Goal: Obtain resource: Download file/media

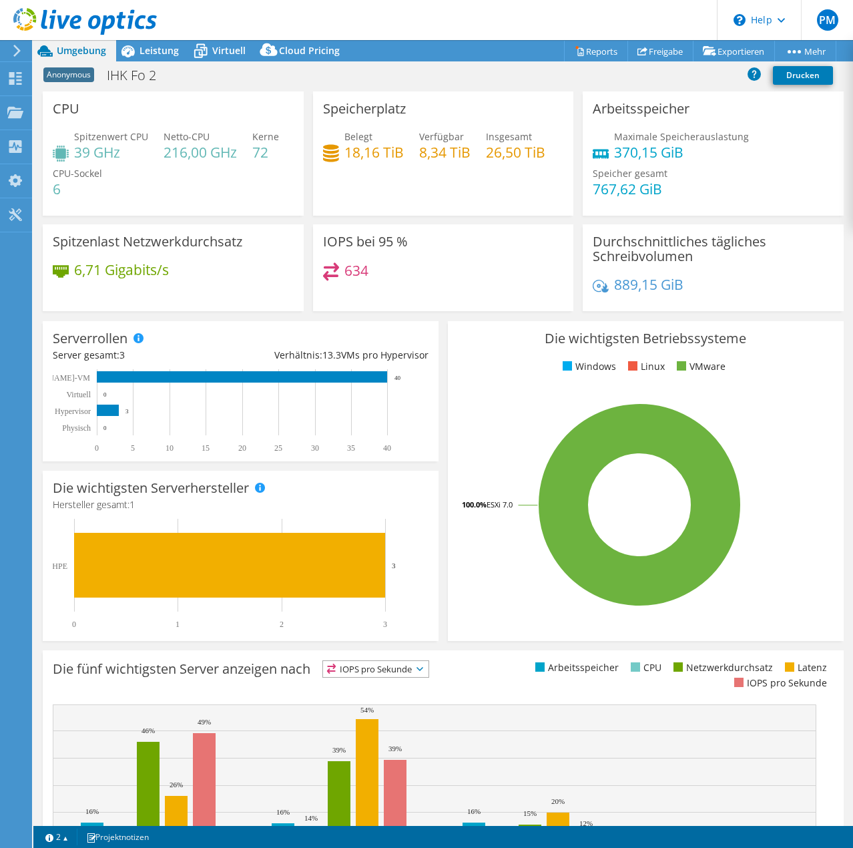
select select "USD"
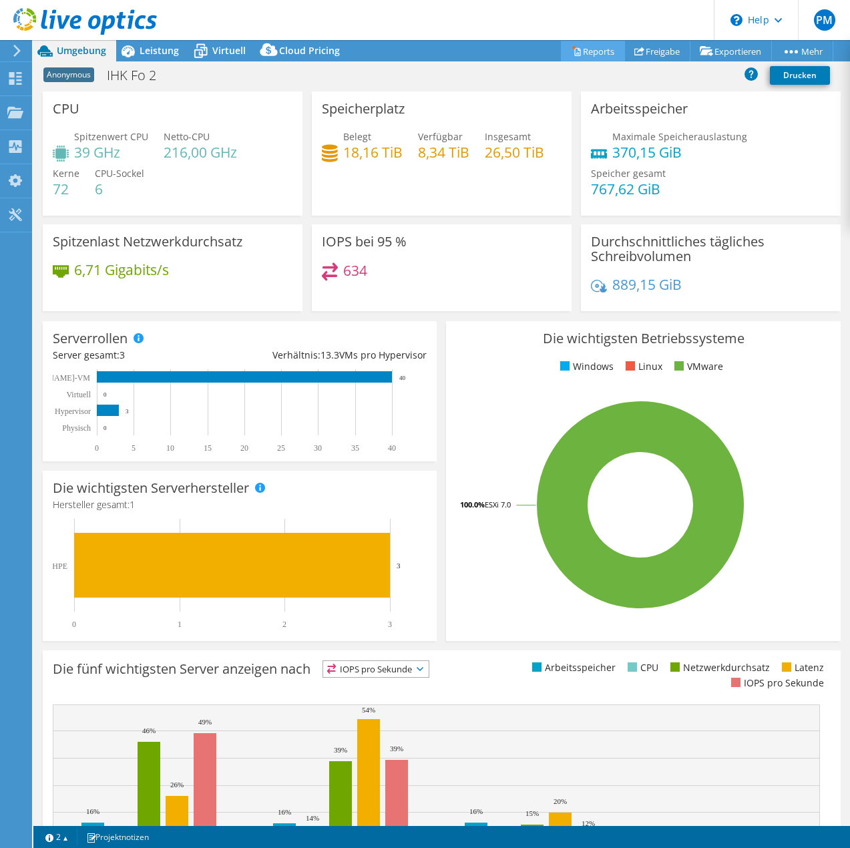
click at [576, 48] on link "Reports" at bounding box center [593, 51] width 64 height 21
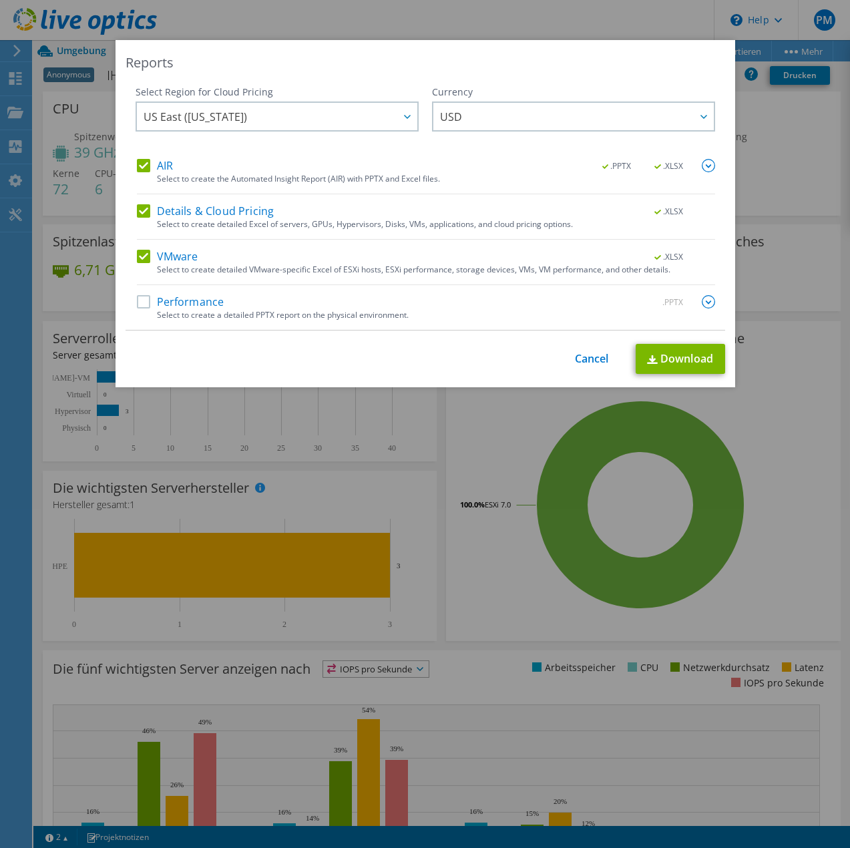
click at [137, 304] on label "Performance" at bounding box center [180, 301] width 87 height 13
click at [0, 0] on input "Performance" at bounding box center [0, 0] width 0 height 0
click at [503, 123] on span "USD" at bounding box center [577, 116] width 274 height 27
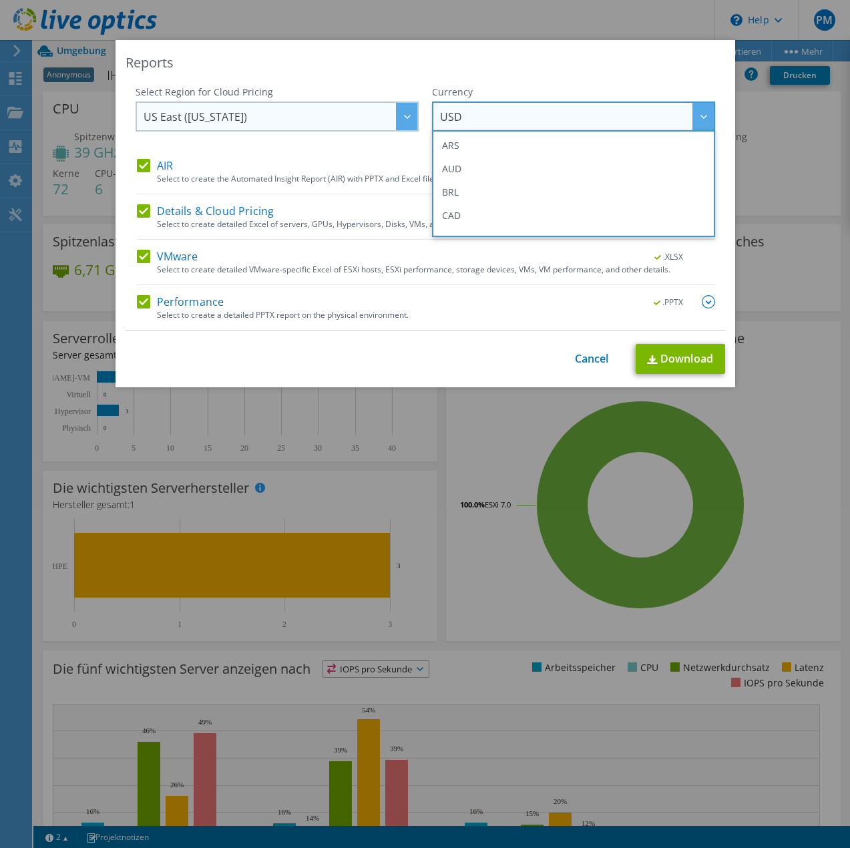
click at [362, 125] on span "US East ([US_STATE])" at bounding box center [280, 116] width 274 height 27
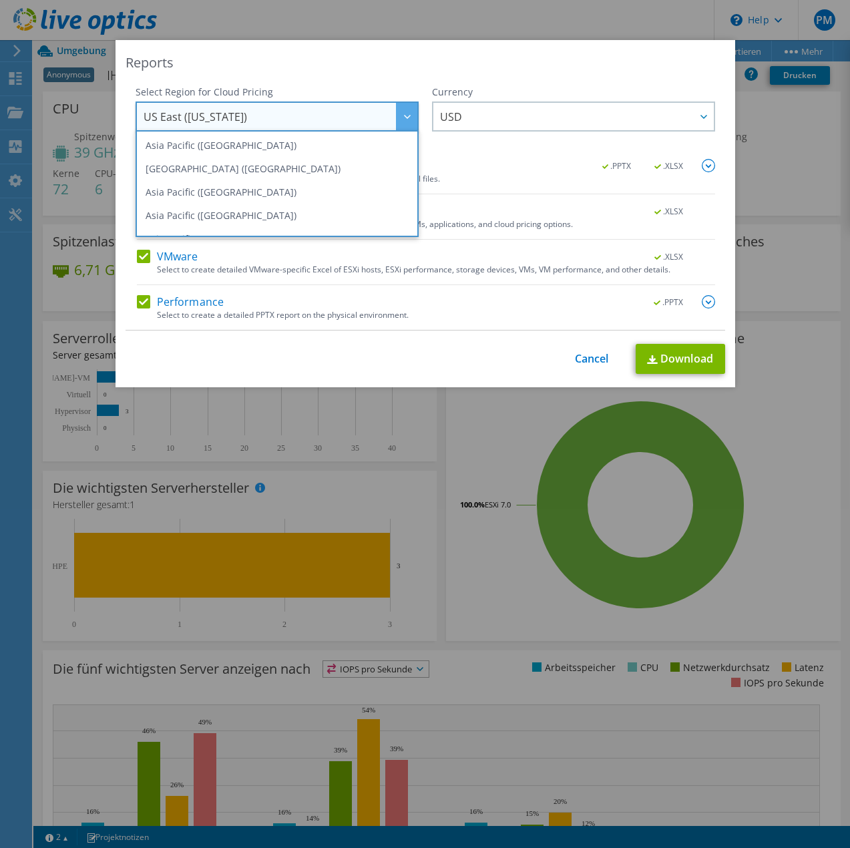
click at [401, 79] on div "Reports Select Region for Cloud Pricing Asia Pacific ([GEOGRAPHIC_DATA]) [GEOGR…" at bounding box center [424, 213] width 619 height 347
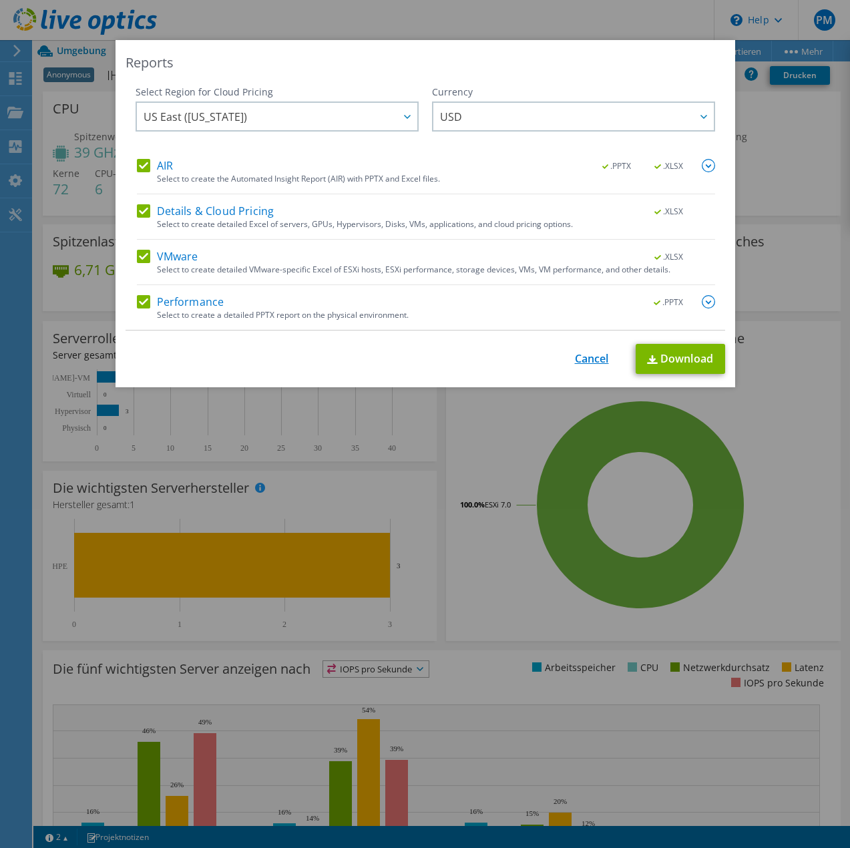
click at [577, 363] on link "Cancel" at bounding box center [592, 358] width 34 height 13
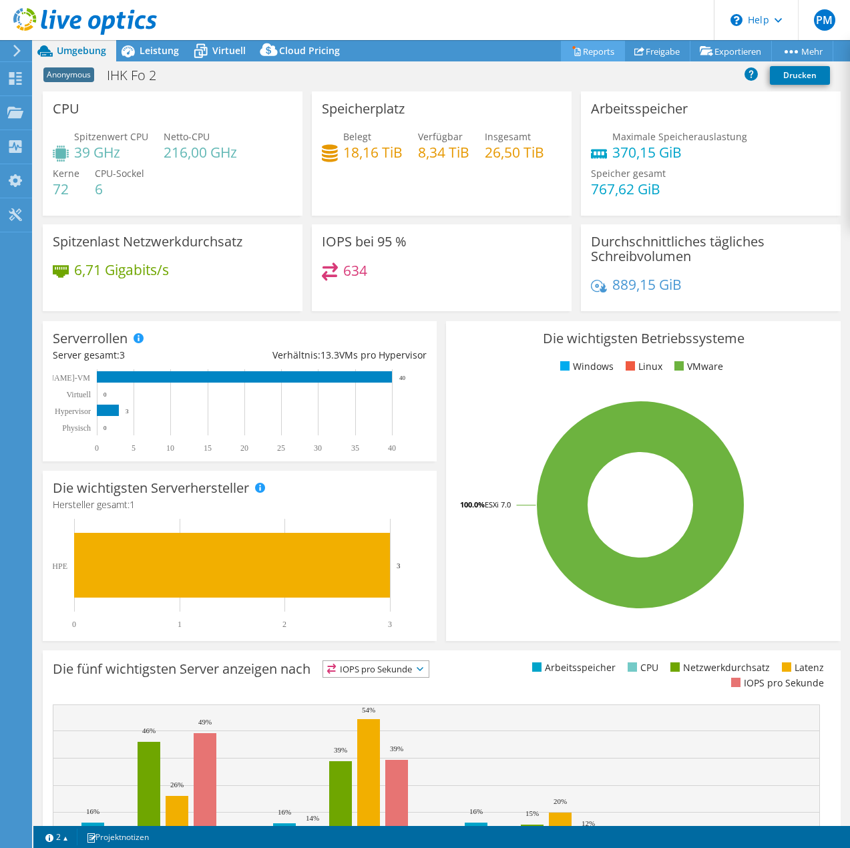
click at [584, 57] on link "Reports" at bounding box center [593, 51] width 64 height 21
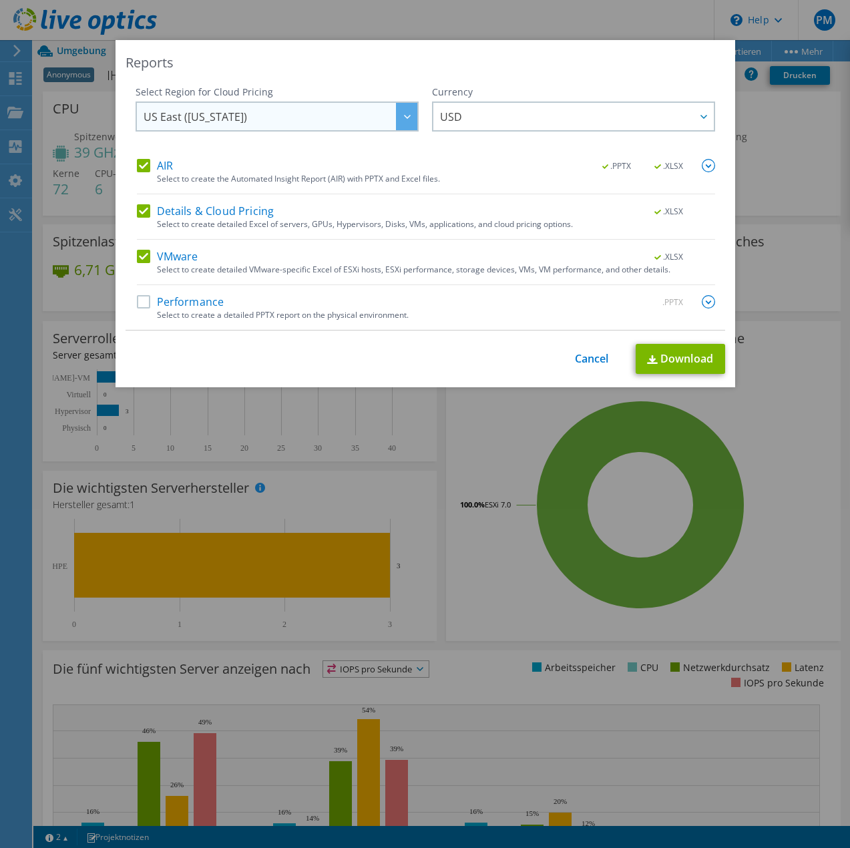
click at [329, 117] on span "US East ([US_STATE])" at bounding box center [280, 116] width 274 height 27
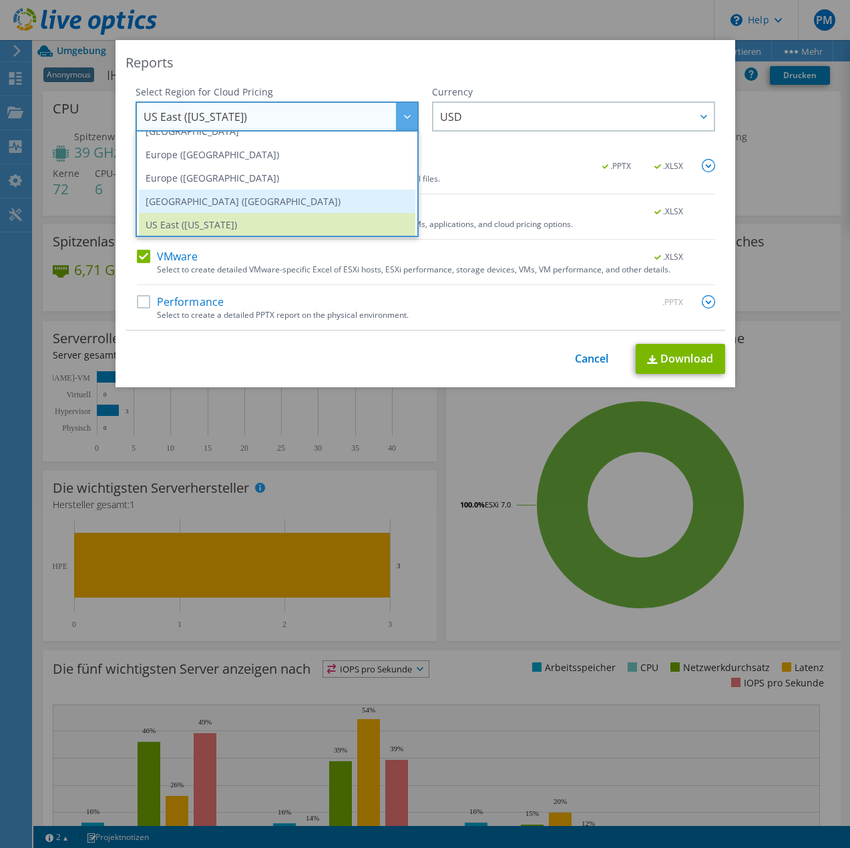
scroll to position [151, 0]
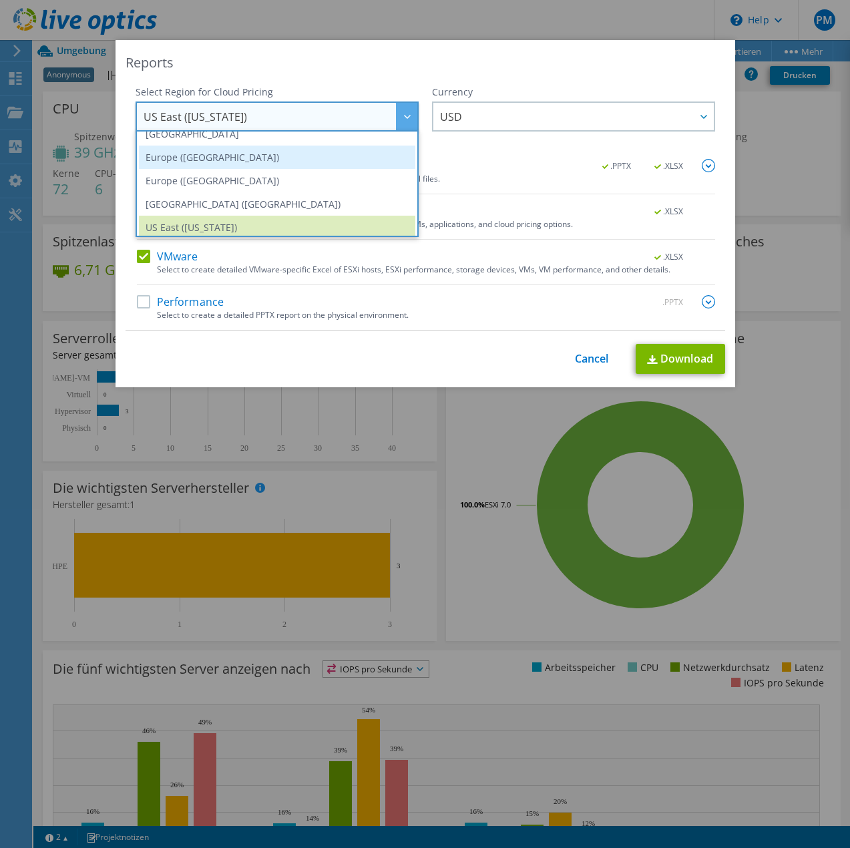
click at [219, 163] on li "Europe ([GEOGRAPHIC_DATA])" at bounding box center [277, 156] width 276 height 23
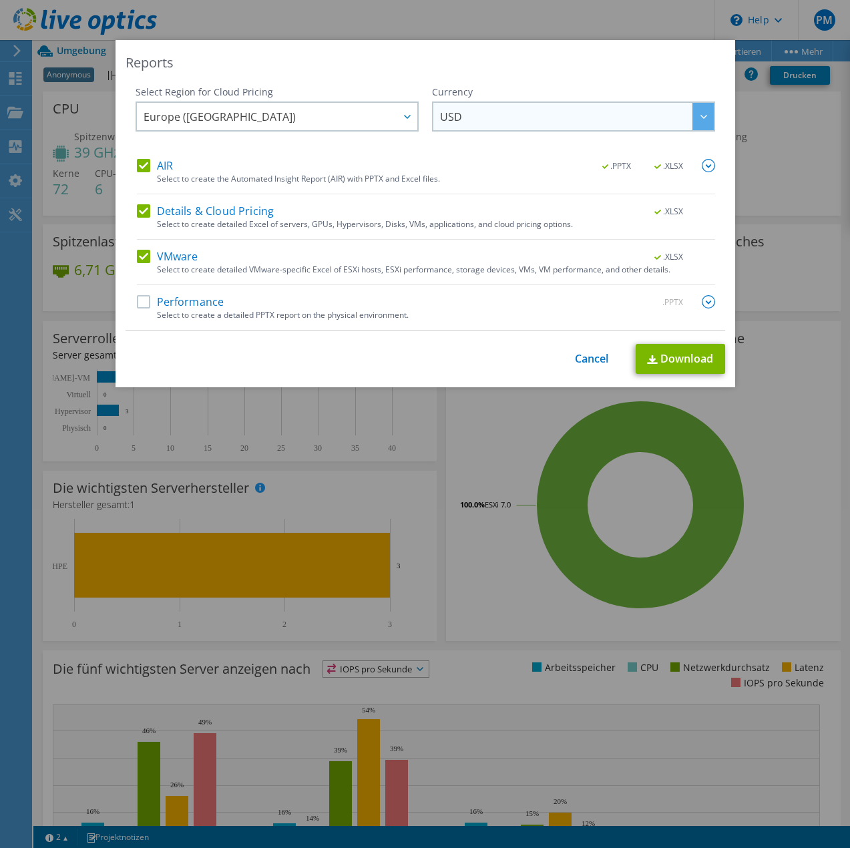
click at [532, 113] on span "USD" at bounding box center [577, 116] width 274 height 27
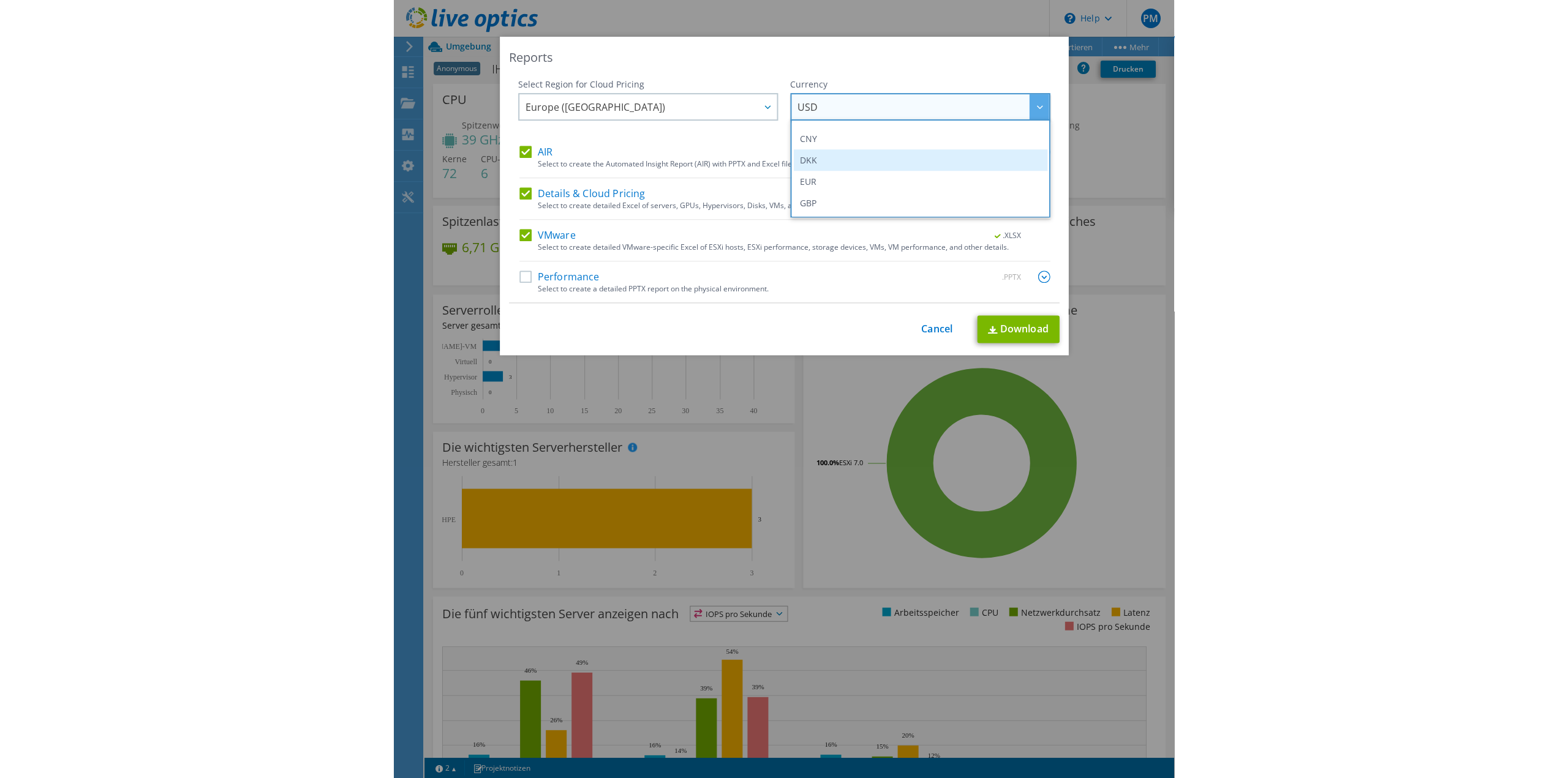
scroll to position [122, 0]
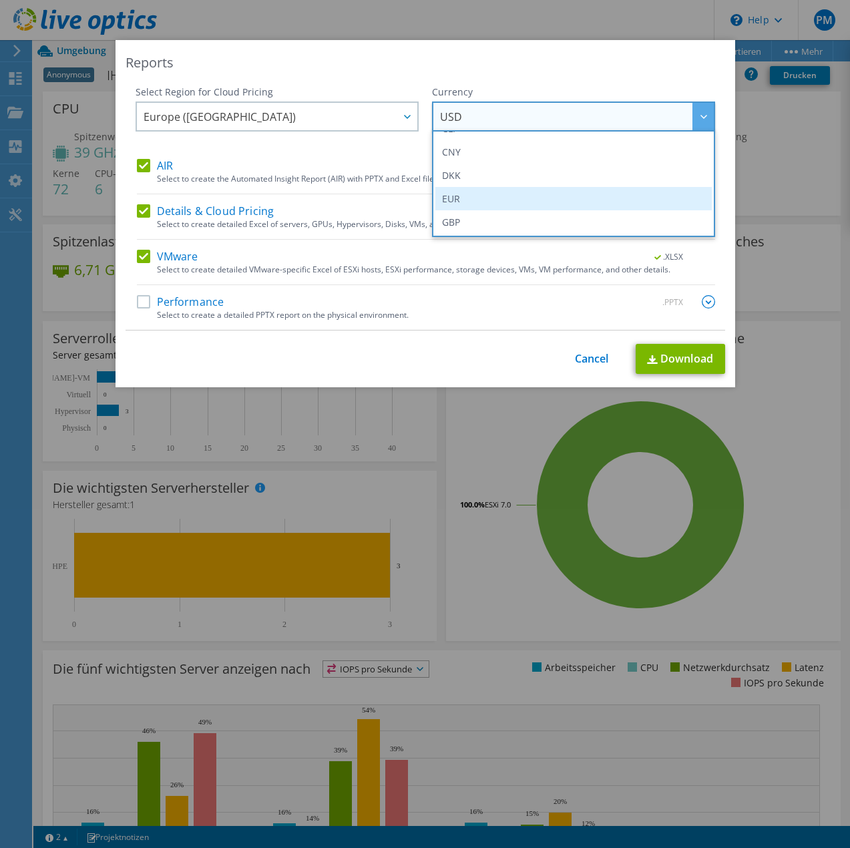
click at [455, 195] on li "EUR" at bounding box center [573, 198] width 276 height 23
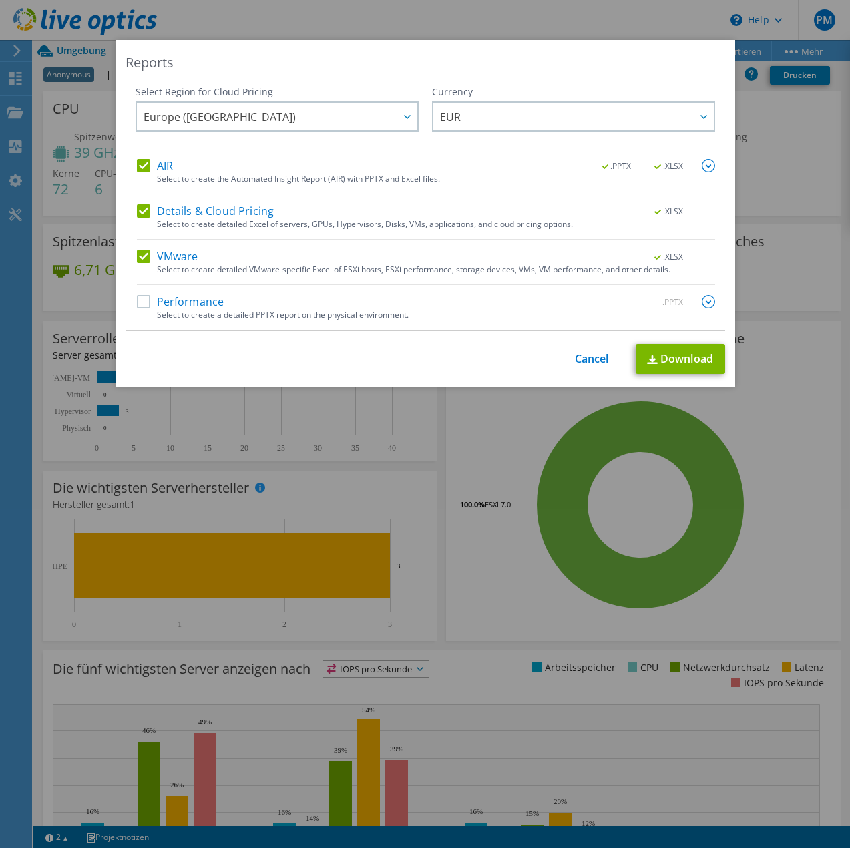
click at [137, 303] on label "Performance" at bounding box center [180, 301] width 87 height 13
click at [0, 0] on input "Performance" at bounding box center [0, 0] width 0 height 0
click at [685, 363] on link "Download" at bounding box center [679, 359] width 89 height 30
click at [588, 363] on link "Cancel" at bounding box center [592, 358] width 34 height 13
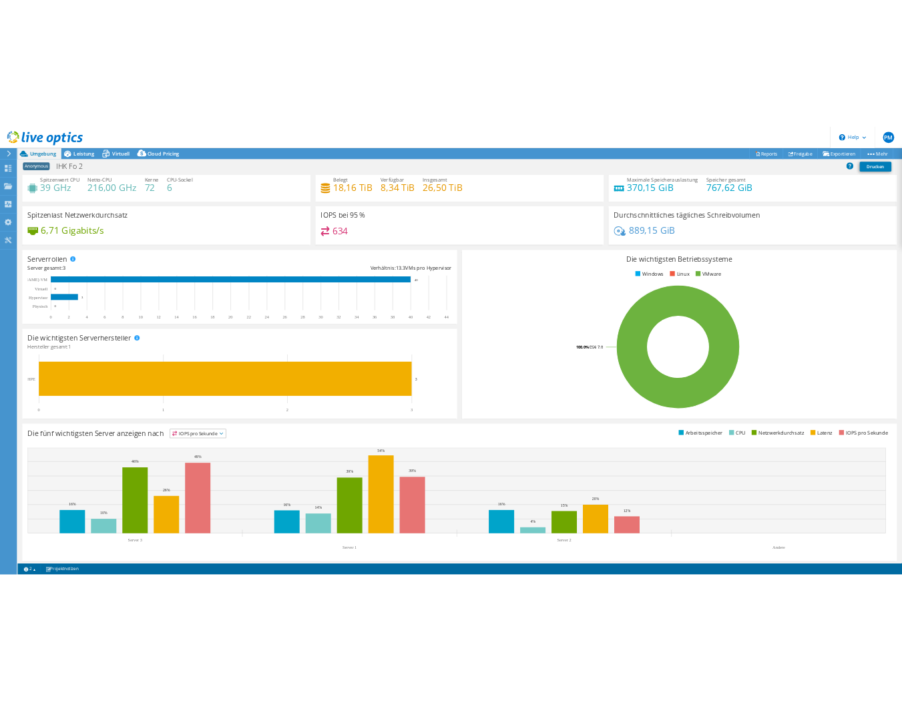
scroll to position [43, 0]
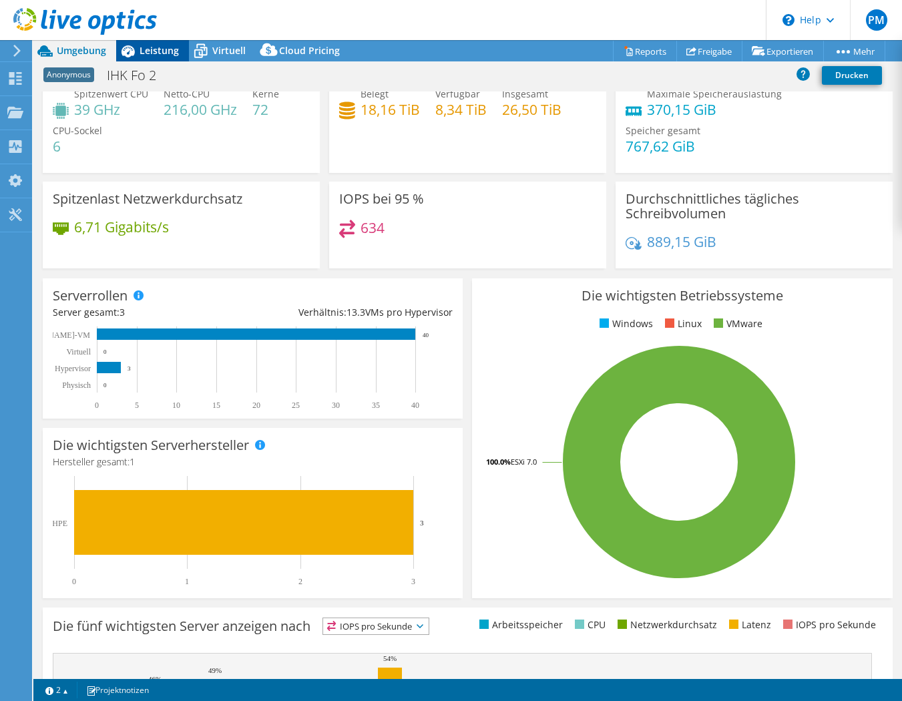
click at [140, 53] on span "Leistung" at bounding box center [158, 50] width 39 height 13
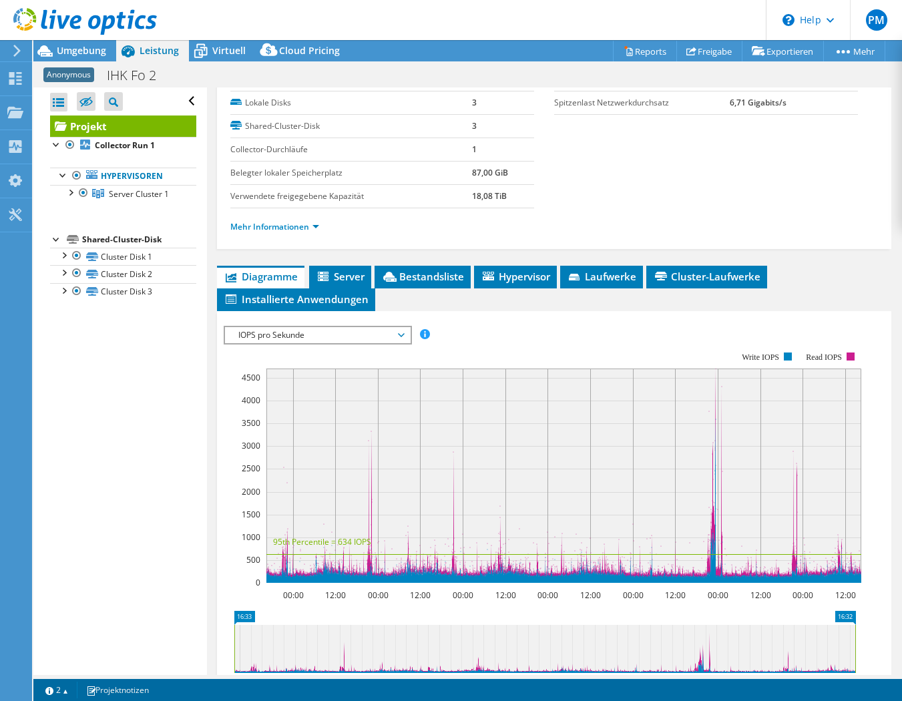
scroll to position [267, 0]
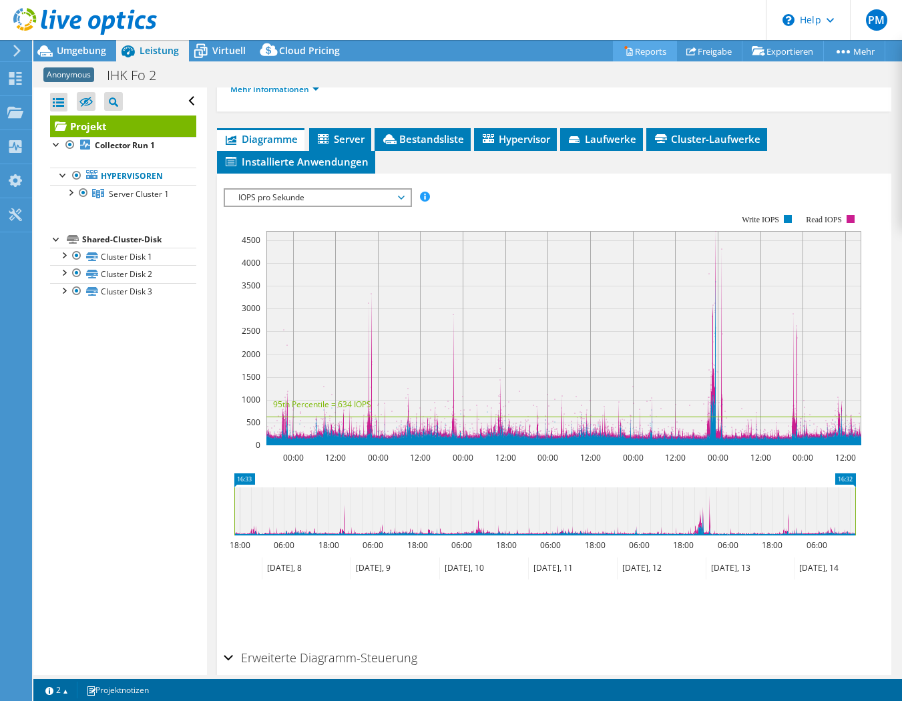
click at [657, 48] on link "Reports" at bounding box center [645, 51] width 64 height 21
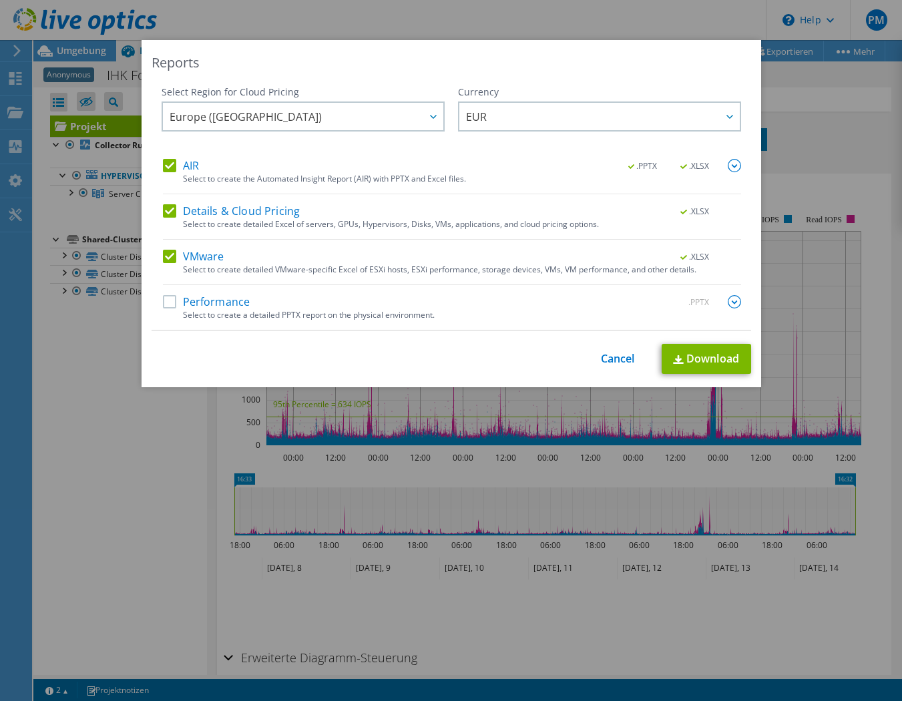
click at [730, 309] on div at bounding box center [733, 302] width 13 height 15
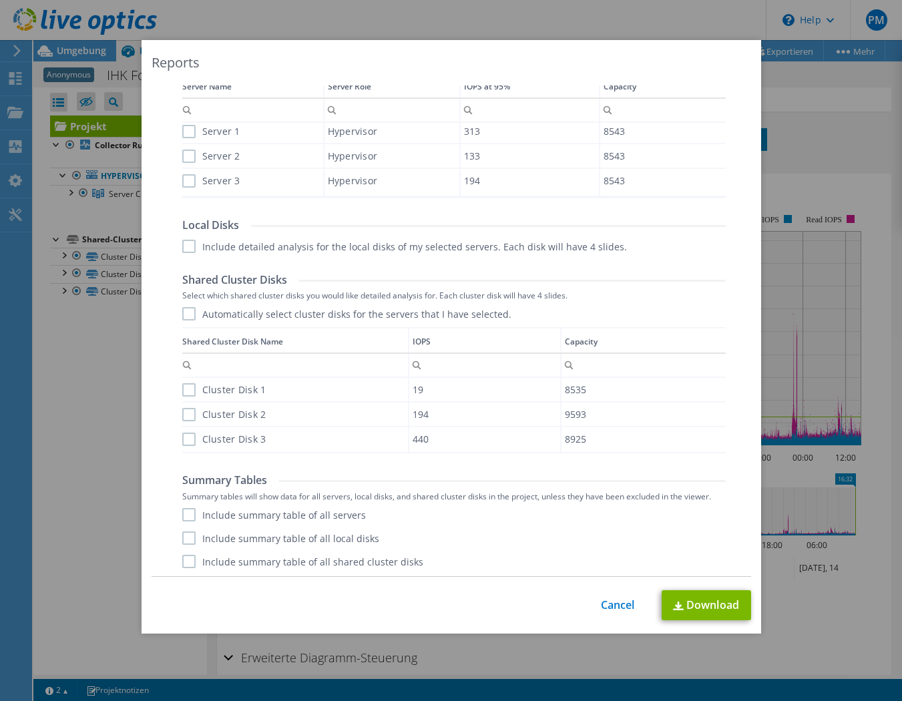
scroll to position [509, 0]
click at [108, 470] on div "Reports Select Region for Cloud Pricing Asia Pacific ([GEOGRAPHIC_DATA]) [GEOGR…" at bounding box center [451, 350] width 902 height 621
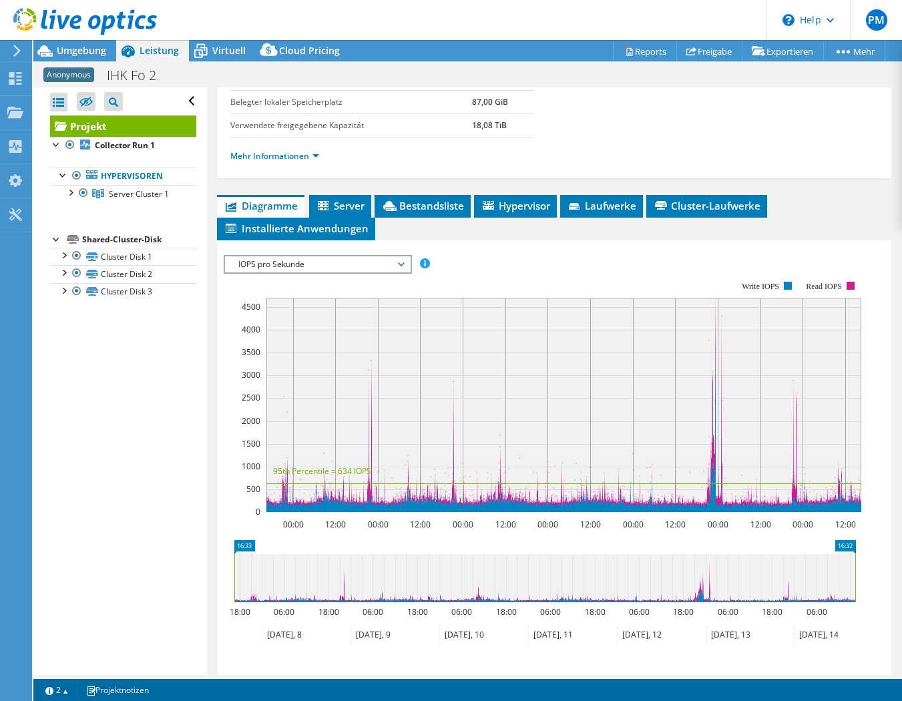
scroll to position [328, 0]
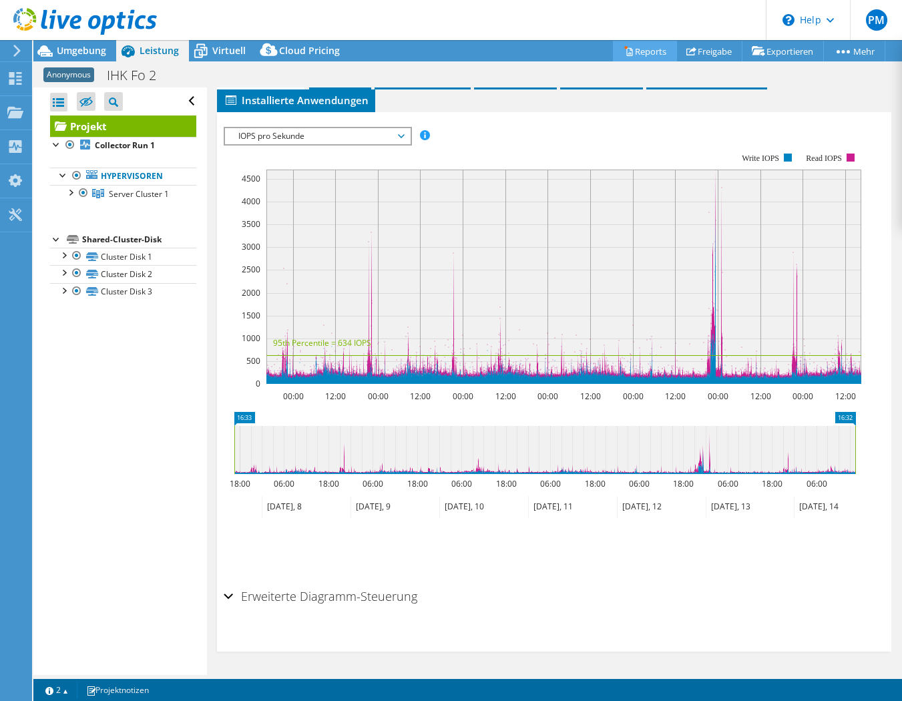
click at [630, 42] on link "Reports" at bounding box center [645, 51] width 64 height 21
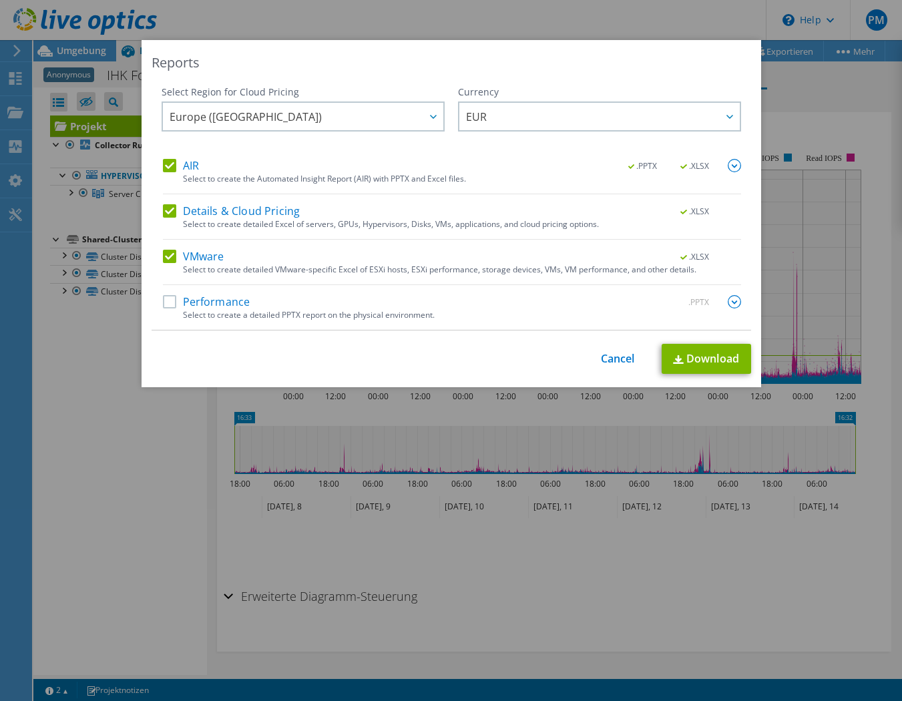
click at [731, 296] on img at bounding box center [733, 301] width 13 height 13
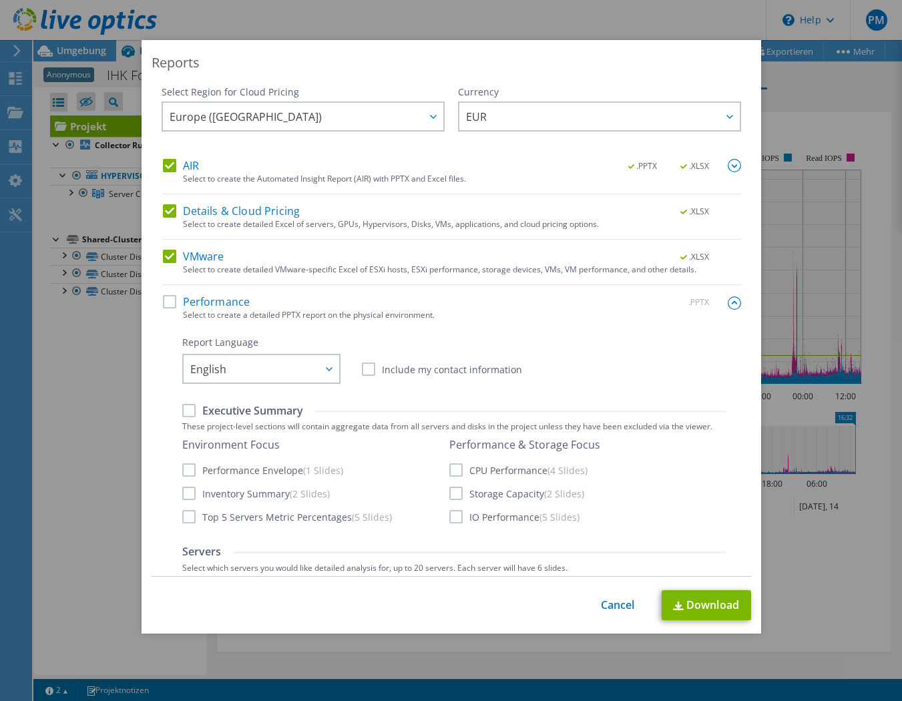
scroll to position [200, 0]
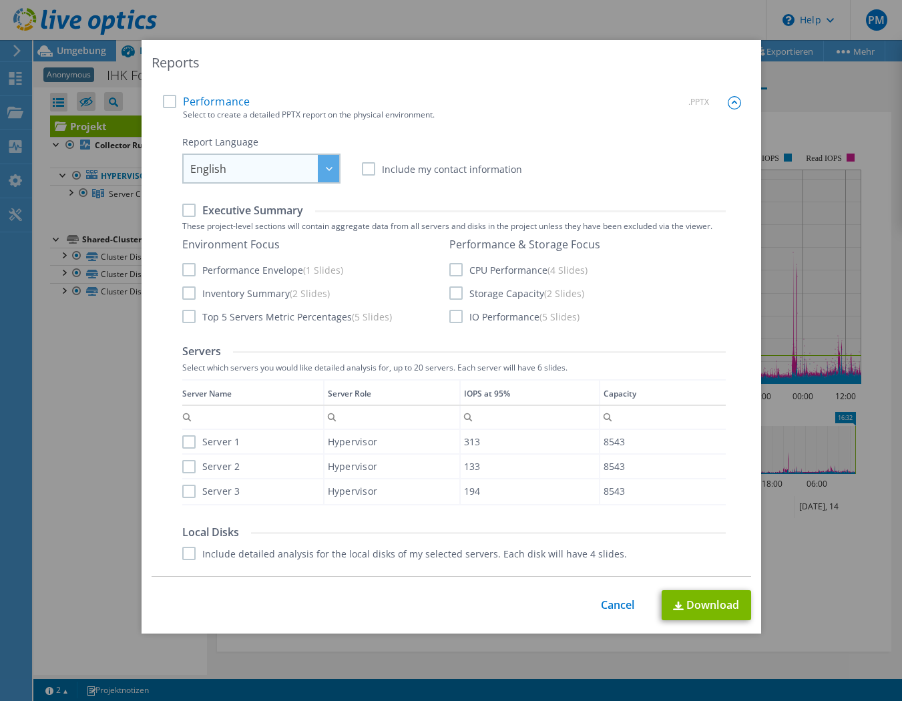
click at [295, 172] on span "English" at bounding box center [264, 168] width 149 height 27
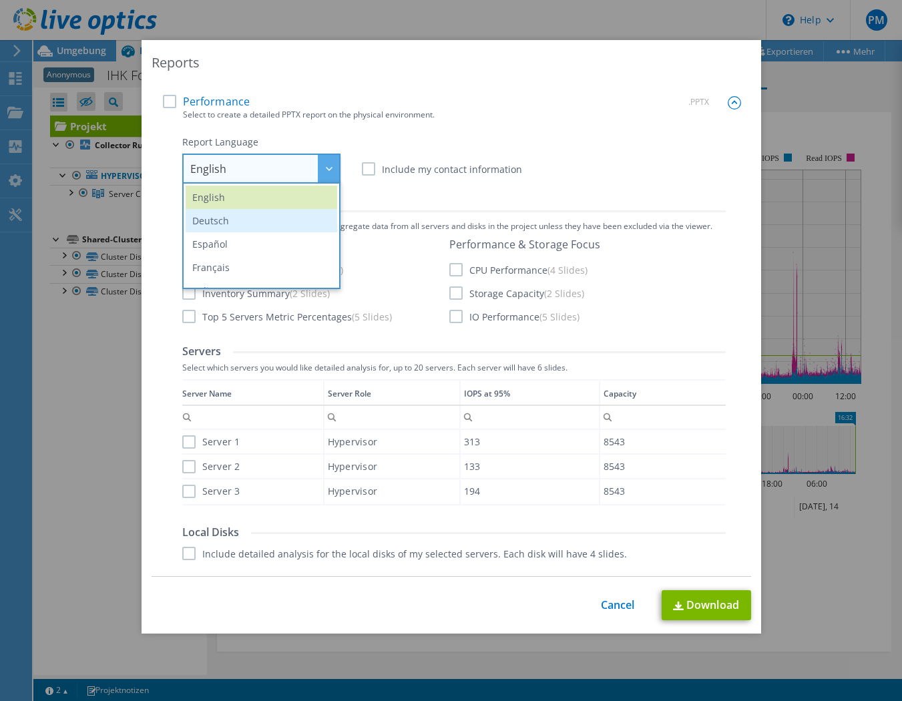
click at [263, 224] on li "Deutsch" at bounding box center [261, 220] width 151 height 23
click at [210, 221] on li "Deutsch" at bounding box center [261, 220] width 151 height 23
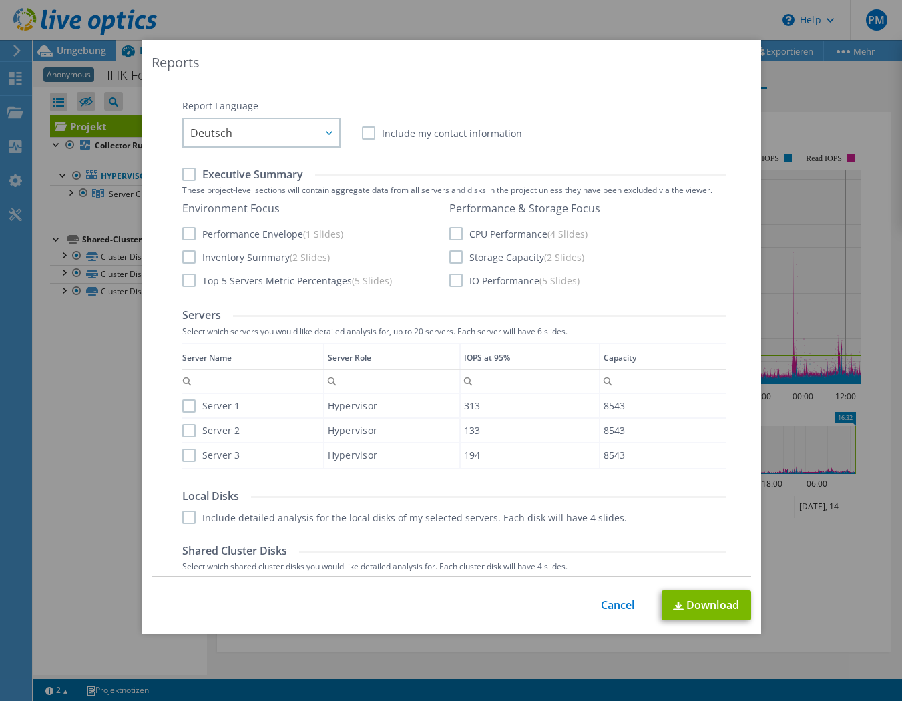
scroll to position [267, 0]
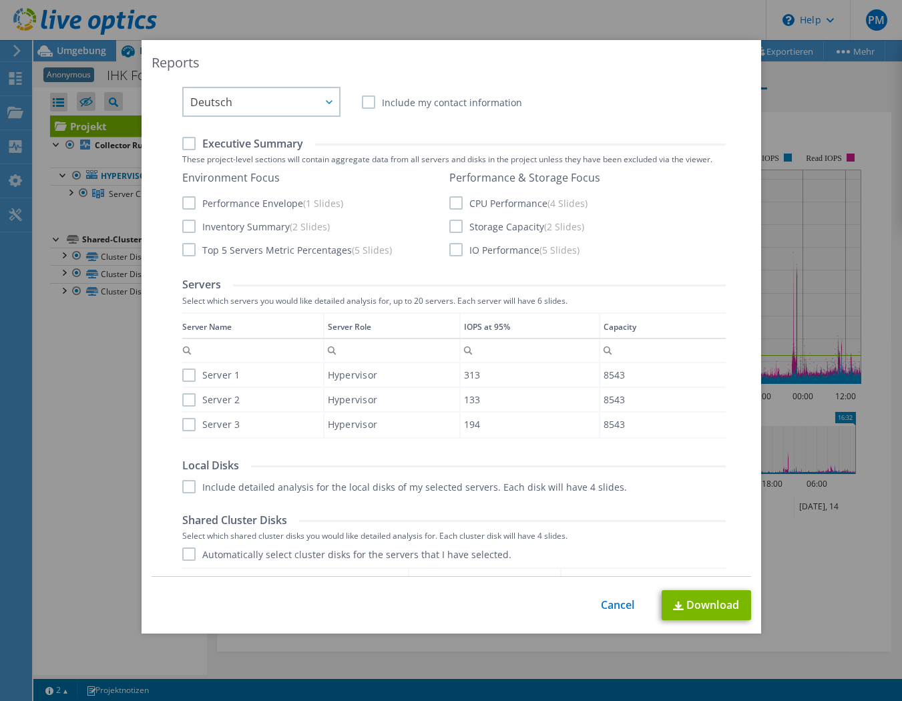
click at [200, 145] on label "Executive Summary" at bounding box center [242, 143] width 121 height 15
click at [0, 0] on input "Executive Summary" at bounding box center [0, 0] width 0 height 0
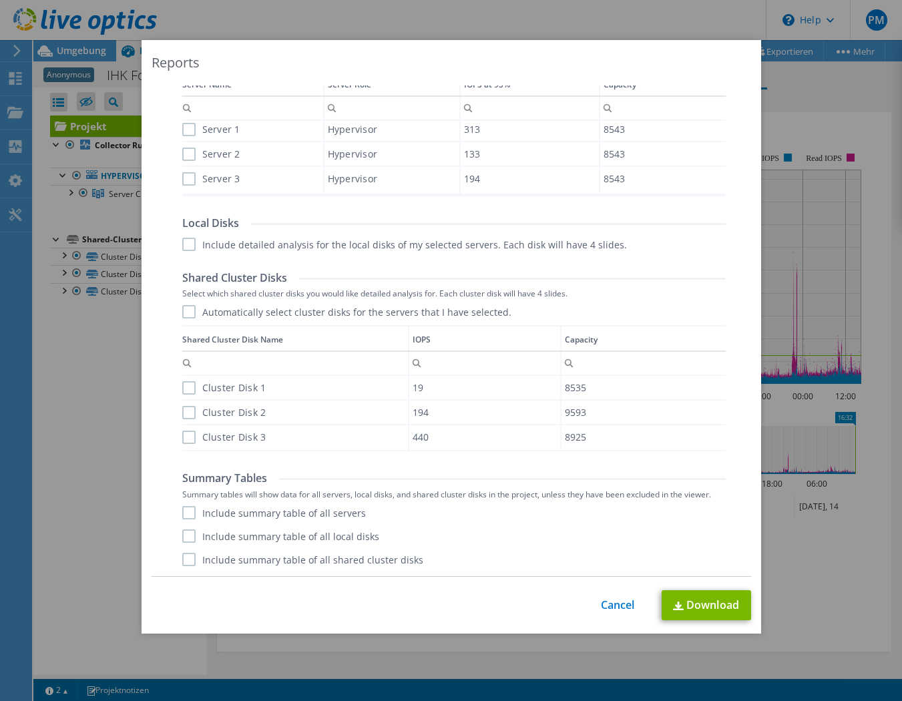
scroll to position [3, 0]
click at [605, 608] on link "Cancel" at bounding box center [618, 605] width 34 height 13
